Goal: Task Accomplishment & Management: Use online tool/utility

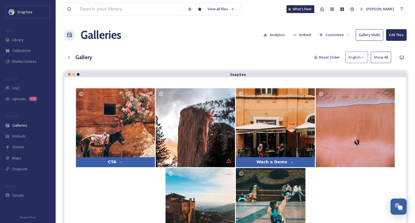
click at [198, 48] on div "View all files What's New Adham Elsawaf Galleries Analytics Embed Customise Gal…" at bounding box center [235, 151] width 359 height 303
click at [29, 39] on div "Library" at bounding box center [28, 39] width 56 height 11
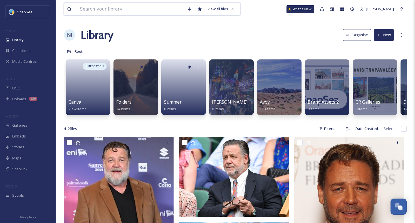
click at [128, 11] on input at bounding box center [131, 9] width 108 height 12
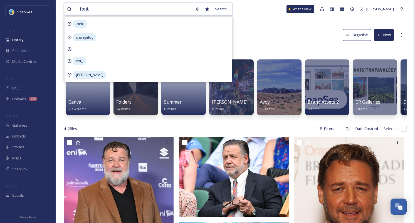
type input "fonts"
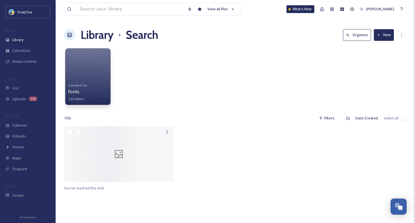
click at [76, 91] on span "fonts" at bounding box center [73, 92] width 11 height 6
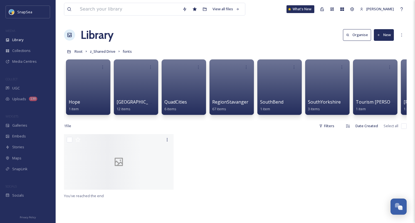
scroll to position [0, 327]
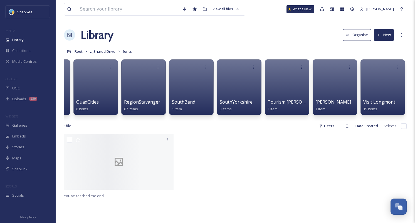
click at [380, 39] on button "New" at bounding box center [384, 34] width 20 height 11
click at [374, 72] on span "Folder" at bounding box center [377, 69] width 11 height 5
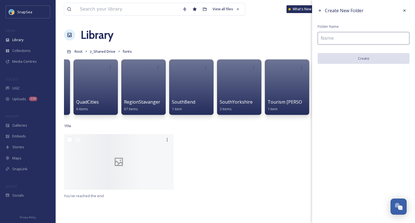
click at [348, 40] on input at bounding box center [364, 38] width 92 height 13
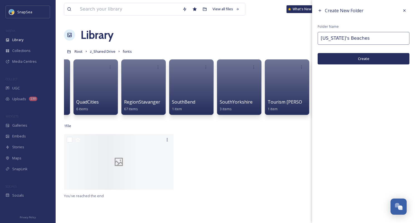
type input "[US_STATE]'s Beaches"
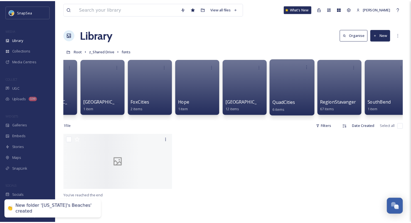
scroll to position [0, 0]
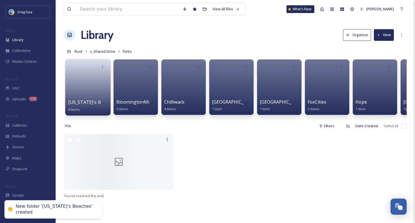
click at [87, 101] on span "[US_STATE]'s Beaches" at bounding box center [92, 102] width 48 height 6
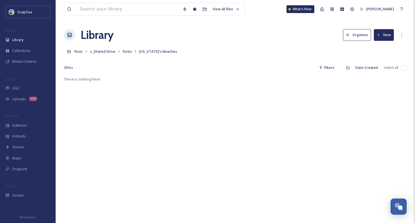
click at [387, 33] on button "New" at bounding box center [384, 34] width 20 height 11
click at [385, 48] on span "File Upload" at bounding box center [381, 47] width 18 height 5
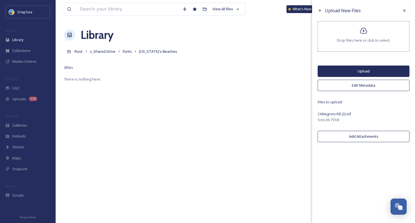
click at [364, 66] on button "Upload" at bounding box center [364, 71] width 92 height 11
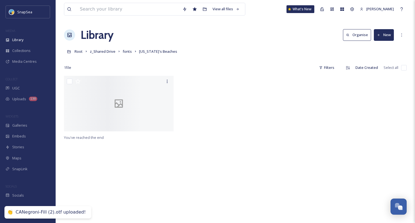
click at [244, 100] on div at bounding box center [235, 105] width 112 height 58
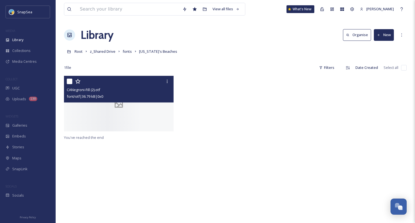
click at [146, 113] on div at bounding box center [119, 104] width 110 height 56
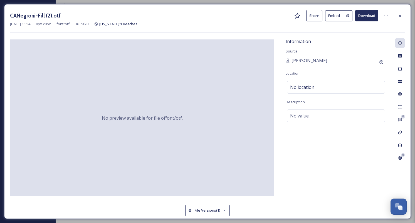
click at [311, 18] on button "Share" at bounding box center [314, 15] width 16 height 11
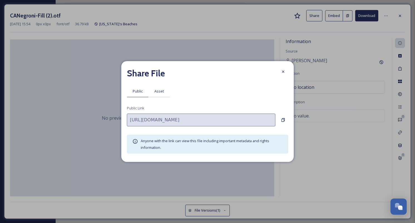
click at [156, 93] on span "Asset" at bounding box center [158, 91] width 9 height 5
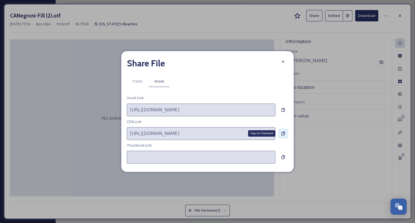
click at [281, 132] on icon at bounding box center [283, 134] width 4 height 4
click at [281, 60] on icon at bounding box center [283, 62] width 4 height 4
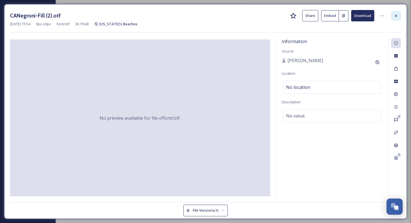
click at [392, 16] on div at bounding box center [396, 16] width 10 height 10
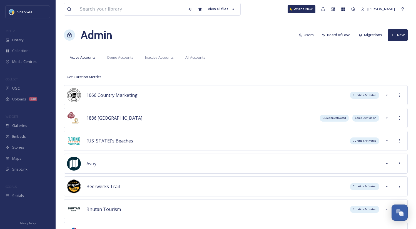
scroll to position [1965, 0]
